Goal: Transaction & Acquisition: Purchase product/service

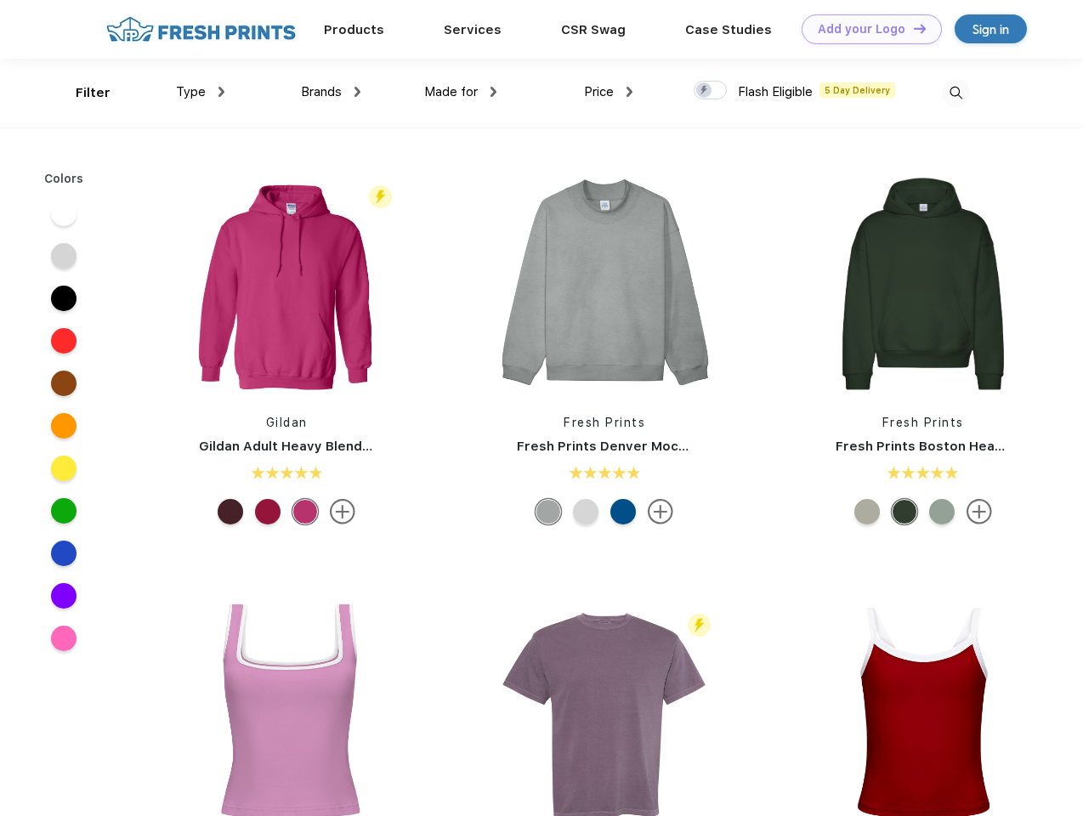
scroll to position [1, 0]
click at [866, 29] on link "Add your Logo Design Tool" at bounding box center [872, 29] width 140 height 30
click at [0, 0] on div "Design Tool" at bounding box center [0, 0] width 0 height 0
click at [912, 28] on link "Add your Logo Design Tool" at bounding box center [872, 29] width 140 height 30
click at [82, 93] on div "Filter" at bounding box center [93, 93] width 35 height 20
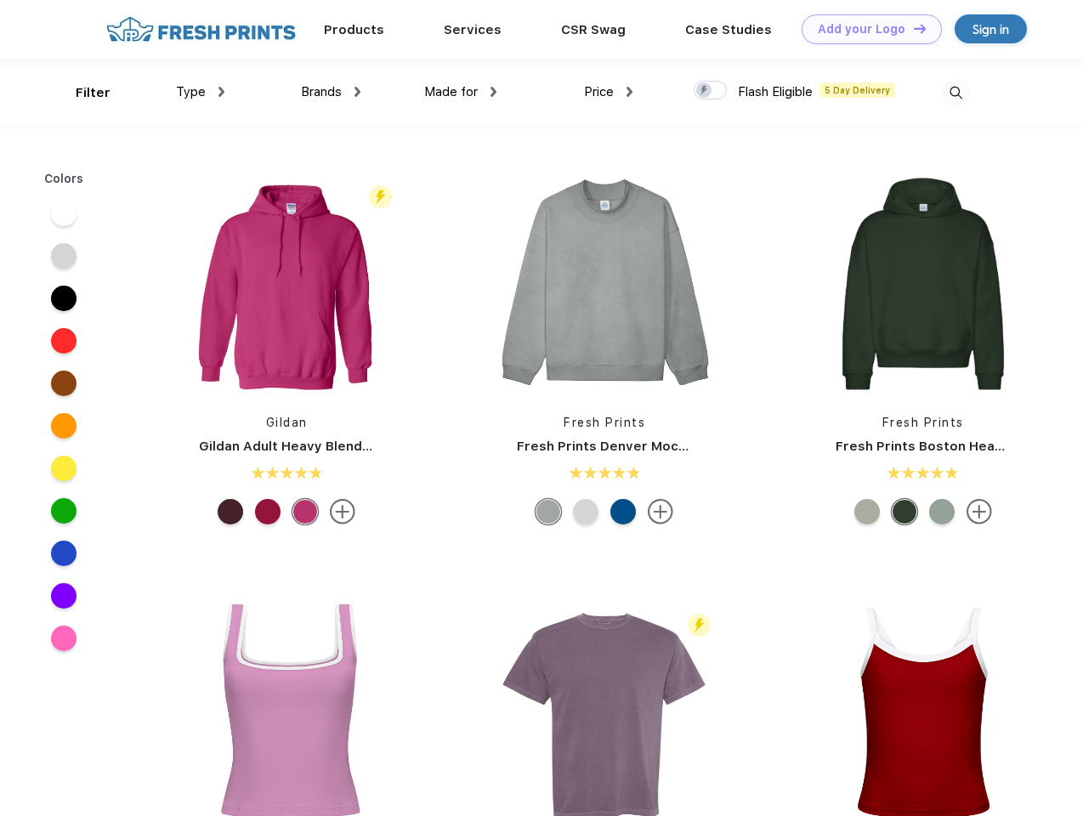
click at [201, 92] on span "Type" at bounding box center [191, 91] width 30 height 15
click at [331, 92] on span "Brands" at bounding box center [321, 91] width 41 height 15
click at [461, 92] on span "Made for" at bounding box center [451, 91] width 54 height 15
click at [609, 92] on span "Price" at bounding box center [599, 91] width 30 height 15
click at [711, 91] on div at bounding box center [710, 90] width 33 height 19
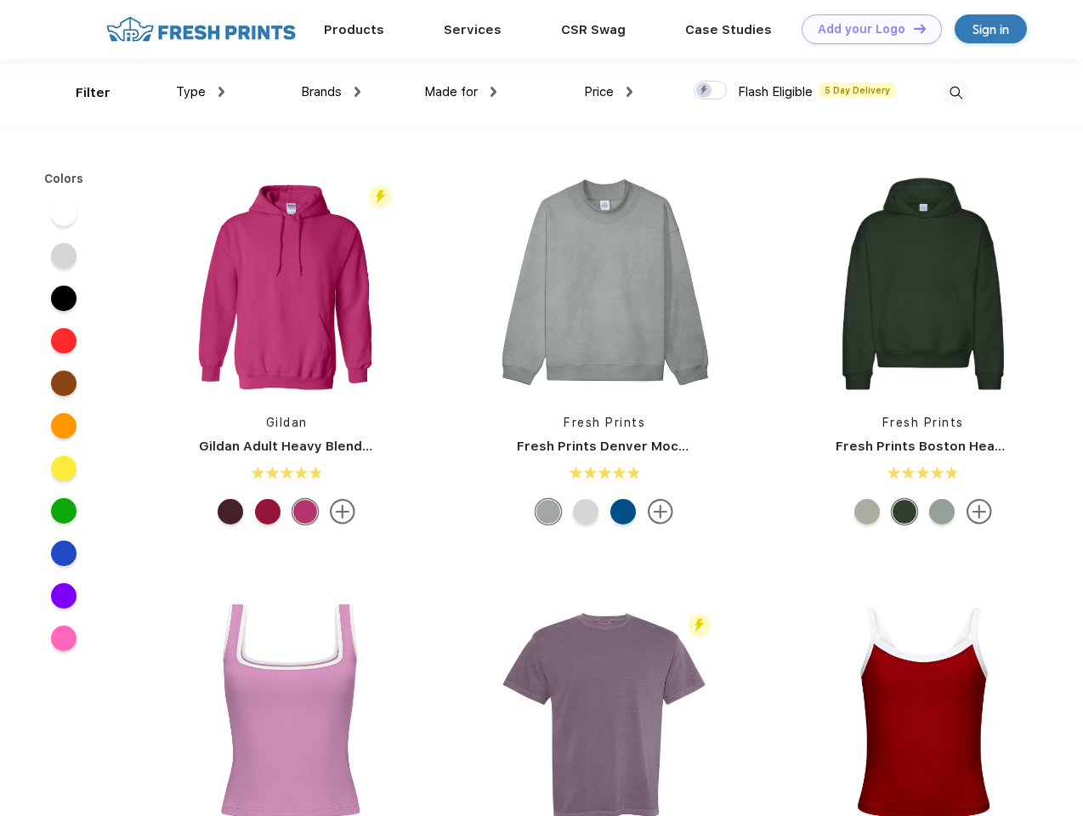
click at [705, 91] on input "checkbox" at bounding box center [699, 85] width 11 height 11
click at [956, 93] on img at bounding box center [956, 93] width 28 height 28
